Goal: Task Accomplishment & Management: Complete application form

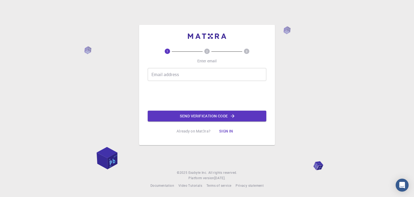
click at [181, 74] on input "Email address" at bounding box center [207, 74] width 119 height 13
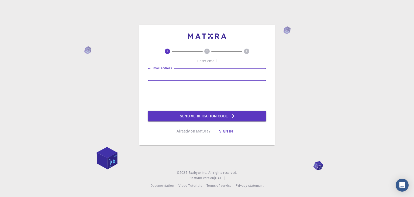
type input "beulahepsibaantonysamy@gmail.com"
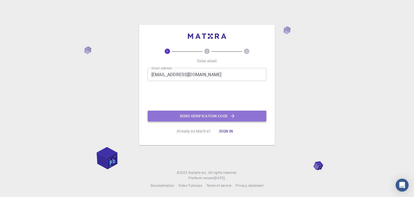
click at [203, 115] on button "Send verification code" at bounding box center [207, 116] width 119 height 11
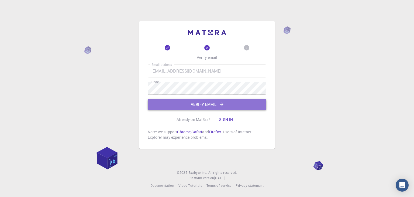
click at [181, 106] on button "Verify email" at bounding box center [207, 104] width 119 height 11
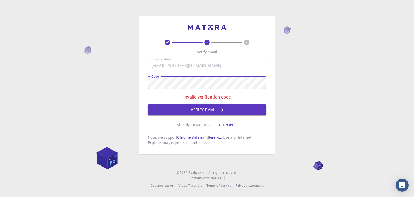
click at [91, 84] on div "2 3 Verify email Email address beulahepsibaantonysamy@gmail.com Email address C…" at bounding box center [207, 98] width 414 height 197
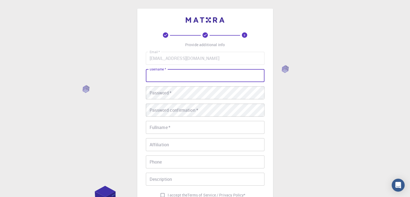
click at [156, 75] on input "username   *" at bounding box center [205, 75] width 119 height 13
type input "[PERSON_NAME]"
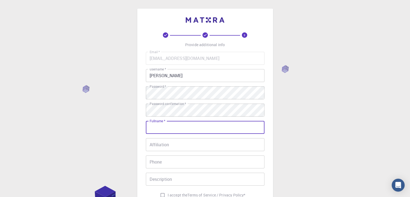
click at [158, 126] on input "Fullname   *" at bounding box center [205, 127] width 119 height 13
type input "[PERSON_NAME]"
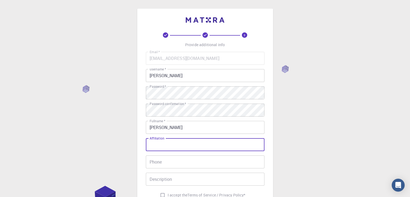
click at [156, 146] on input "Affiliation" at bounding box center [205, 144] width 119 height 13
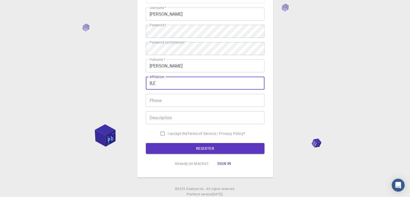
scroll to position [61, 0]
type input "B,E"
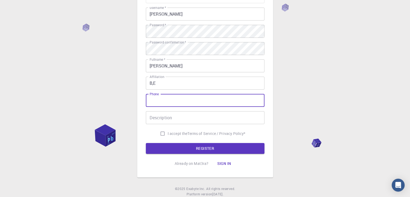
click at [183, 98] on input "Phone" at bounding box center [205, 100] width 119 height 13
type input "6369567800"
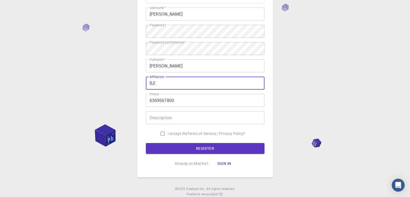
drag, startPoint x: 158, startPoint y: 82, endPoint x: 105, endPoint y: 86, distance: 53.0
click at [105, 86] on div "3 Provide additional info Email   * beulahepsibaantonysamy@gmail.com Email   * …" at bounding box center [205, 76] width 410 height 274
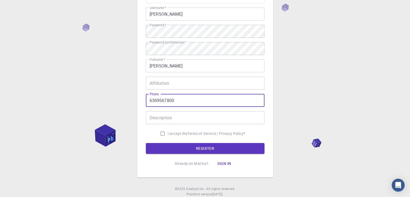
drag, startPoint x: 176, startPoint y: 97, endPoint x: 47, endPoint y: 101, distance: 129.7
click at [47, 101] on div "3 Provide additional info Email   * beulahepsibaantonysamy@gmail.com Email   * …" at bounding box center [205, 76] width 410 height 274
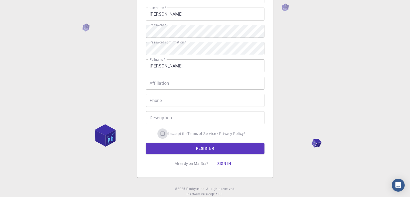
click at [160, 133] on input "I accept the Terms of Service / Privacy Policy *" at bounding box center [162, 133] width 10 height 10
checkbox input "true"
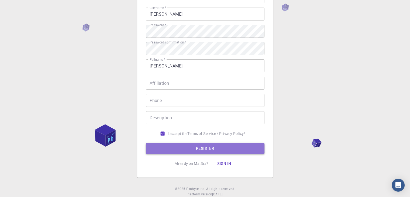
click at [175, 144] on button "REGISTER" at bounding box center [205, 148] width 119 height 11
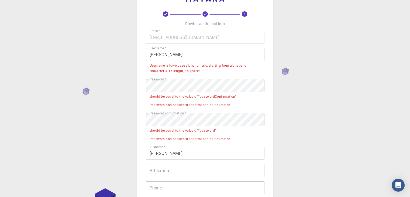
scroll to position [2, 0]
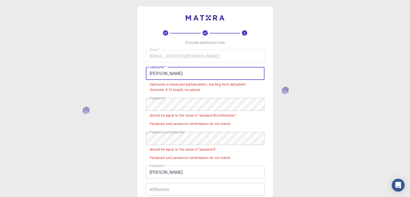
click at [152, 74] on input "[PERSON_NAME]" at bounding box center [205, 73] width 119 height 13
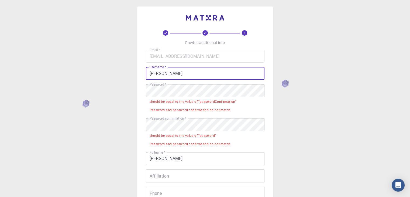
type input "[PERSON_NAME]"
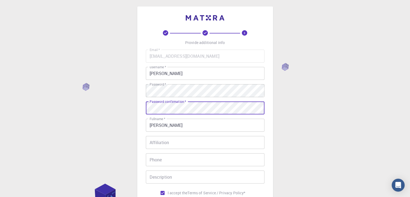
scroll to position [78, 0]
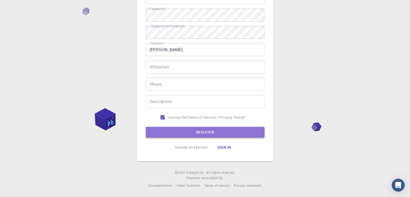
click at [174, 128] on button "REGISTER" at bounding box center [205, 132] width 119 height 11
click at [174, 129] on button "REGISTER" at bounding box center [205, 132] width 119 height 11
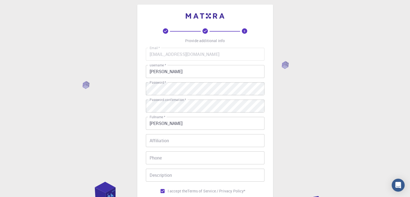
scroll to position [0, 0]
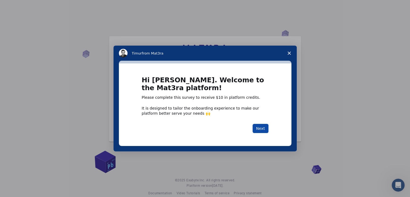
click at [261, 127] on button "Next" at bounding box center [261, 128] width 16 height 9
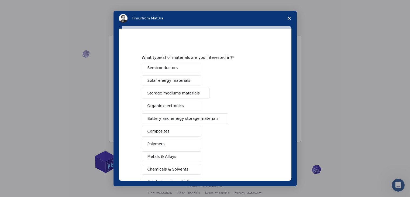
click at [289, 18] on polygon "Close survey" at bounding box center [289, 18] width 3 height 3
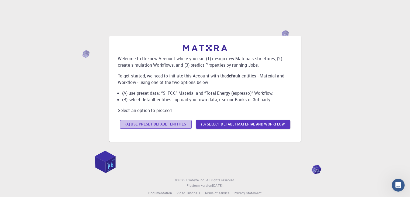
click at [152, 124] on button "(A) Use preset default entities" at bounding box center [156, 124] width 72 height 9
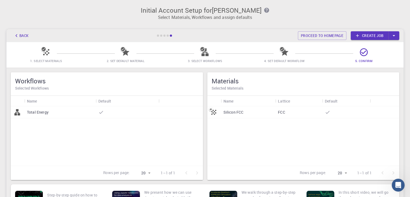
click at [281, 115] on div "FCC" at bounding box center [298, 112] width 47 height 12
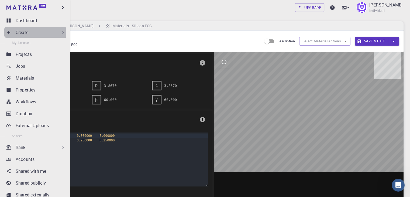
click at [23, 33] on p "Create" at bounding box center [22, 32] width 13 height 6
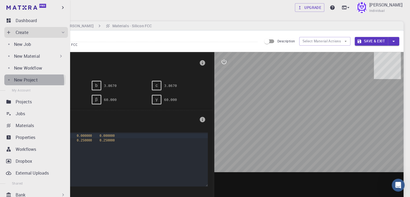
click at [28, 81] on p "New Project" at bounding box center [26, 80] width 24 height 6
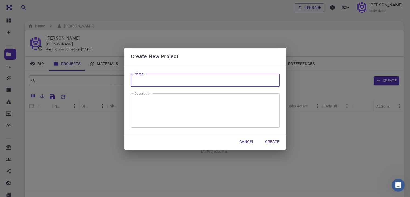
click at [139, 81] on input "Name" at bounding box center [205, 80] width 149 height 13
type input "Garbage Alert"
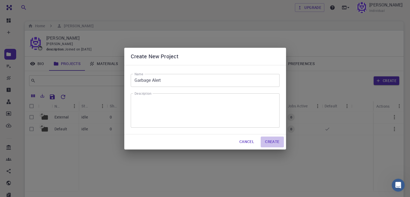
click at [272, 141] on button "Create" at bounding box center [272, 141] width 23 height 11
click at [275, 140] on button "Create" at bounding box center [272, 141] width 23 height 11
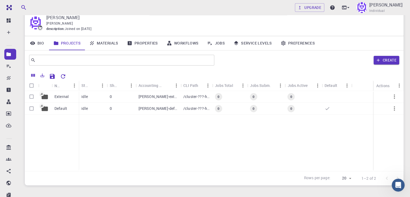
scroll to position [12, 0]
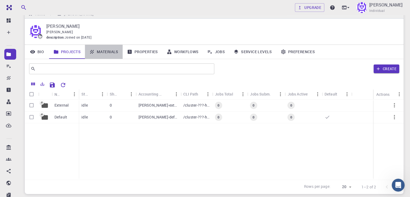
click at [106, 50] on link "Materials" at bounding box center [104, 52] width 38 height 14
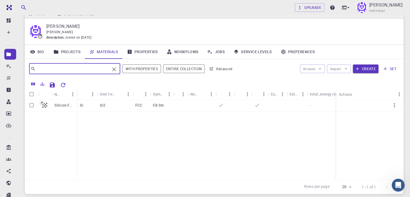
click at [66, 68] on input "text" at bounding box center [73, 69] width 74 height 8
type input "gps"
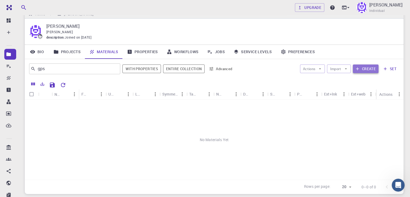
click at [357, 69] on icon "button" at bounding box center [357, 68] width 5 height 5
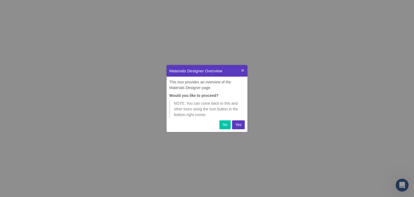
scroll to position [63, 77]
click at [240, 123] on p "Yes" at bounding box center [238, 125] width 6 height 6
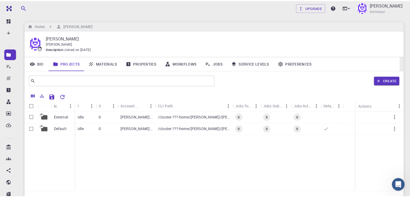
scroll to position [12, 0]
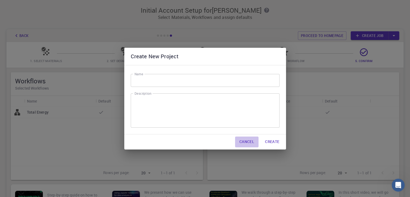
click at [241, 140] on button "Cancel" at bounding box center [246, 141] width 23 height 11
click at [243, 142] on button "Cancel" at bounding box center [246, 141] width 23 height 11
click at [253, 142] on button "Cancel" at bounding box center [246, 141] width 23 height 11
click at [243, 140] on button "Cancel" at bounding box center [246, 141] width 23 height 11
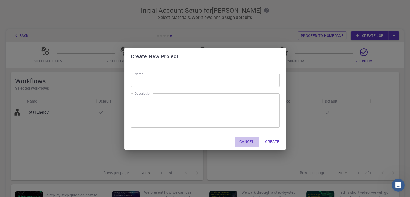
click at [243, 140] on button "Cancel" at bounding box center [246, 141] width 23 height 11
click at [296, 174] on div "Create New Project Name Name Description x Description Cancel Create" at bounding box center [205, 98] width 410 height 197
click at [245, 140] on button "Cancel" at bounding box center [246, 141] width 23 height 11
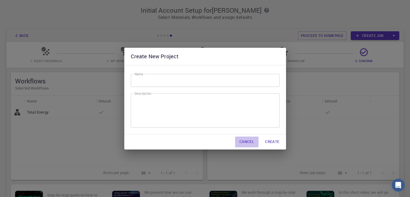
click at [245, 140] on button "Cancel" at bounding box center [246, 141] width 23 height 11
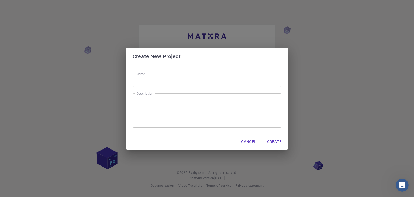
click at [247, 143] on button "Cancel" at bounding box center [248, 141] width 23 height 11
click at [248, 143] on button "Cancel" at bounding box center [248, 141] width 23 height 11
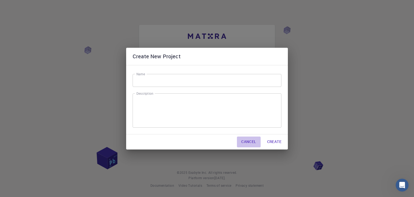
click at [248, 143] on button "Cancel" at bounding box center [248, 141] width 23 height 11
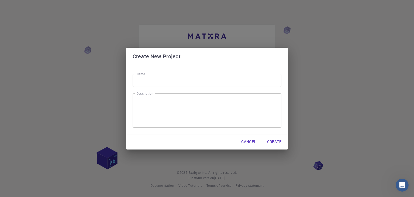
click at [203, 77] on input "Name" at bounding box center [207, 80] width 149 height 13
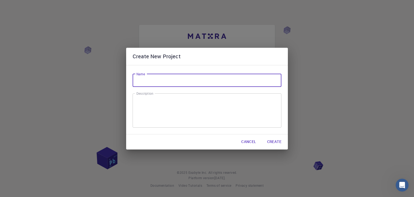
type input "Garbage Alert"
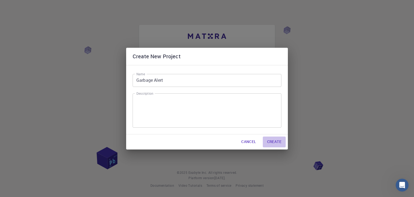
click at [274, 142] on button "Create" at bounding box center [274, 141] width 23 height 11
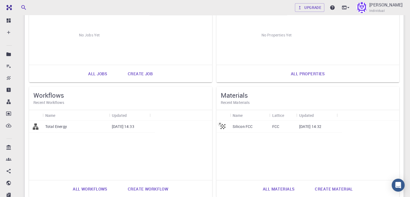
scroll to position [86, 0]
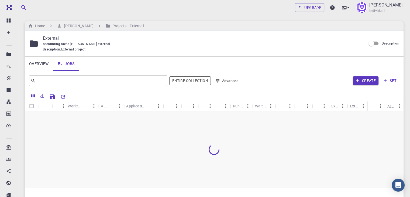
click at [162, 13] on div "Upgrade Beula Individual" at bounding box center [214, 8] width 392 height 14
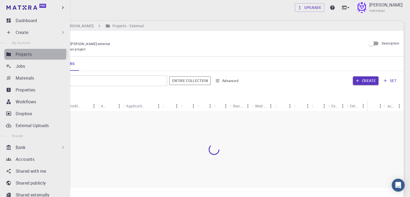
click at [17, 52] on p "Projects" at bounding box center [24, 54] width 16 height 6
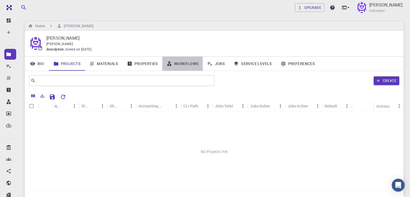
click at [192, 65] on link "Workflows" at bounding box center [182, 64] width 41 height 14
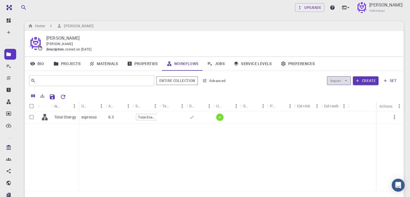
click at [346, 80] on icon "button" at bounding box center [345, 80] width 5 height 5
click at [278, 89] on div "​ Entire collection Advanced Import Create set" at bounding box center [214, 80] width 379 height 19
click at [105, 61] on link "Materials" at bounding box center [104, 64] width 38 height 14
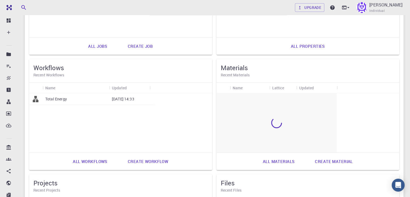
scroll to position [117, 0]
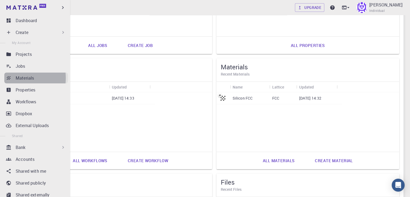
click at [8, 78] on icon at bounding box center [8, 77] width 5 height 5
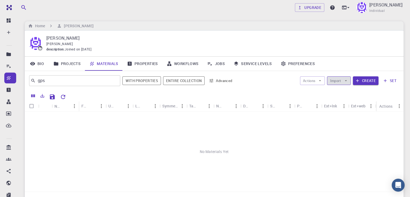
click at [339, 80] on button "Import" at bounding box center [338, 80] width 23 height 9
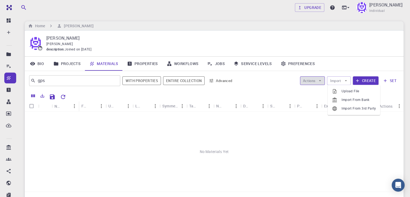
click at [319, 81] on icon "button" at bounding box center [320, 80] width 5 height 5
click at [264, 73] on div "gps ​ With properties Entire collection Advanced Actions Import Create set" at bounding box center [214, 80] width 379 height 19
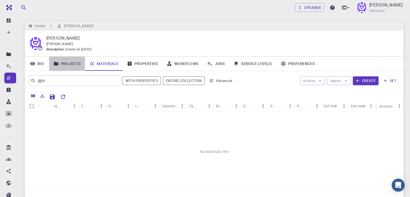
click at [66, 62] on link "Projects" at bounding box center [67, 64] width 36 height 14
